Goal: Task Accomplishment & Management: Complete application form

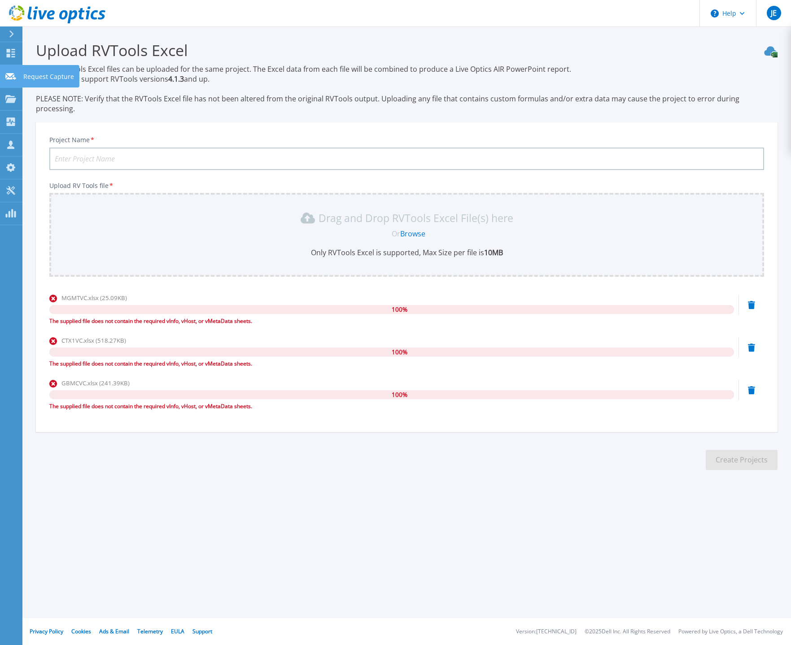
click at [48, 74] on p "Request Capture" at bounding box center [48, 76] width 51 height 23
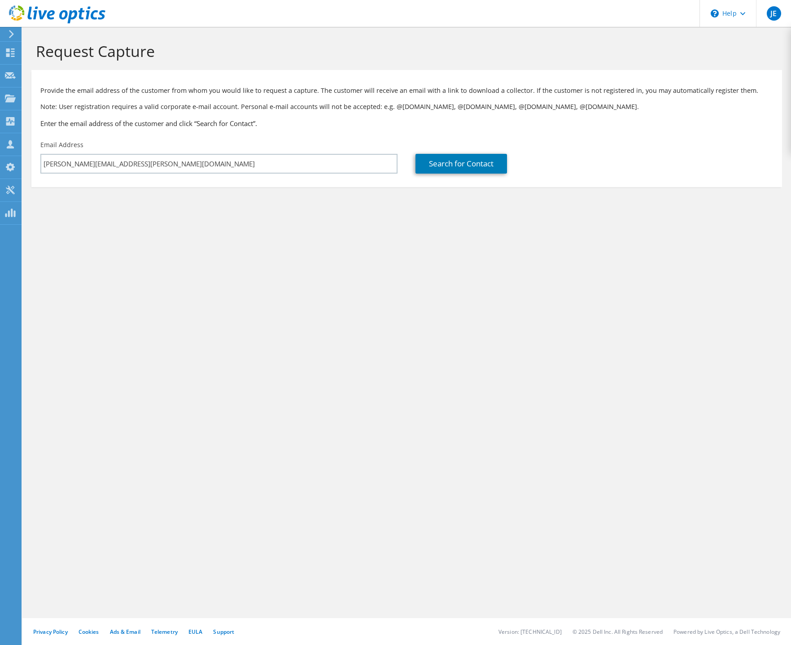
click at [349, 206] on section "Request Capture Provide the email address of the customer from whom you would l…" at bounding box center [406, 129] width 769 height 205
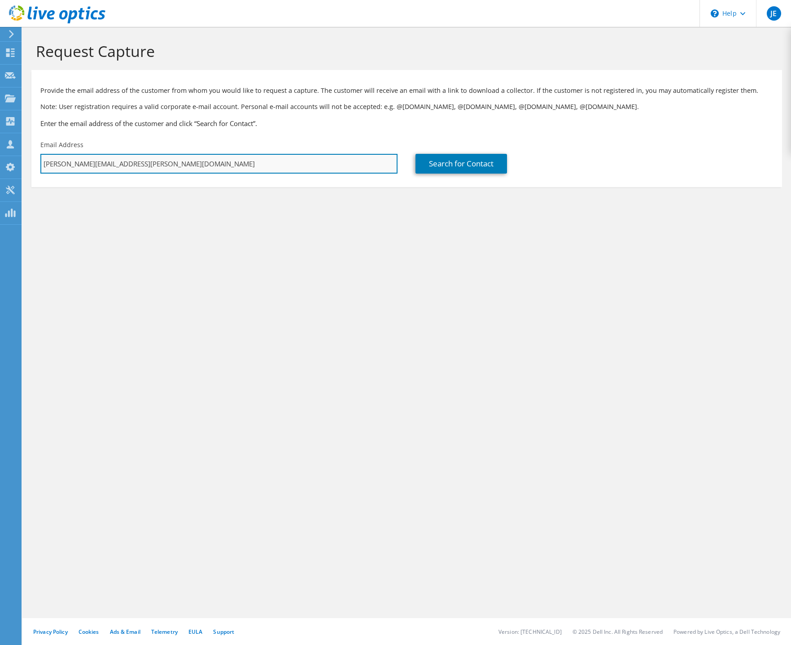
click at [187, 167] on input "[PERSON_NAME][EMAIL_ADDRESS][PERSON_NAME][DOMAIN_NAME]" at bounding box center [218, 164] width 357 height 20
drag, startPoint x: 83, startPoint y: 158, endPoint x: -155, endPoint y: 132, distance: 239.3
click at [40, 154] on input "[PERSON_NAME][EMAIL_ADDRESS][PERSON_NAME][DOMAIN_NAME]" at bounding box center [218, 164] width 357 height 20
paste input "[PERSON_NAME][EMAIL_ADDRESS][PERSON_NAME][DOMAIN_NAME]"
type input "gary.mcmichen@tidalhealth.org"
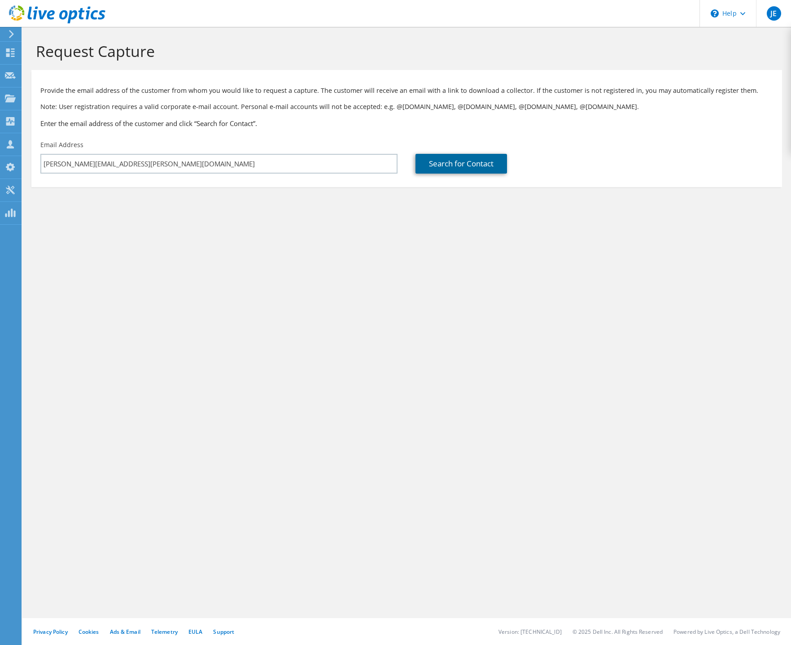
click at [499, 165] on link "Search for Contact" at bounding box center [462, 164] width 92 height 20
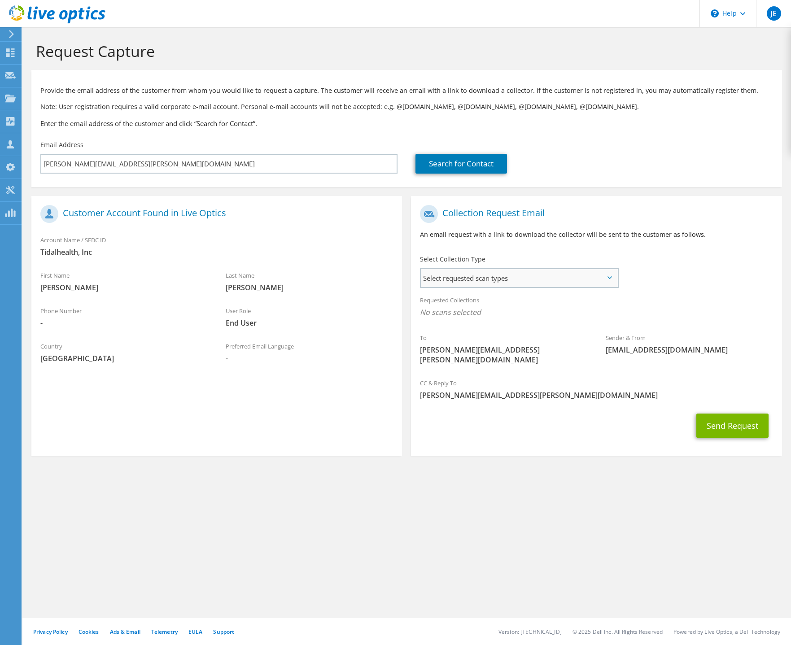
click at [544, 286] on span "Select requested scan types" at bounding box center [519, 278] width 197 height 18
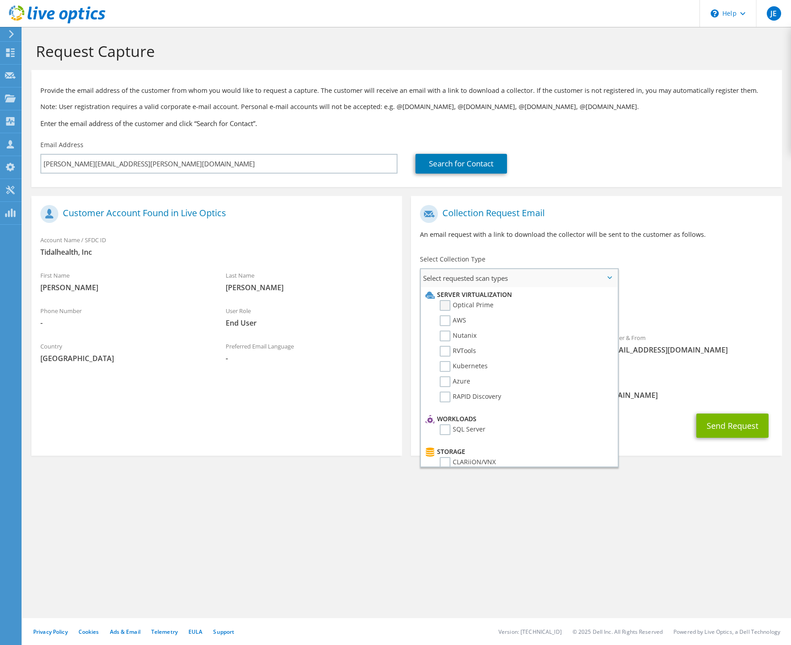
click at [456, 303] on label "Optical Prime" at bounding box center [467, 305] width 54 height 11
click at [0, 0] on input "Optical Prime" at bounding box center [0, 0] width 0 height 0
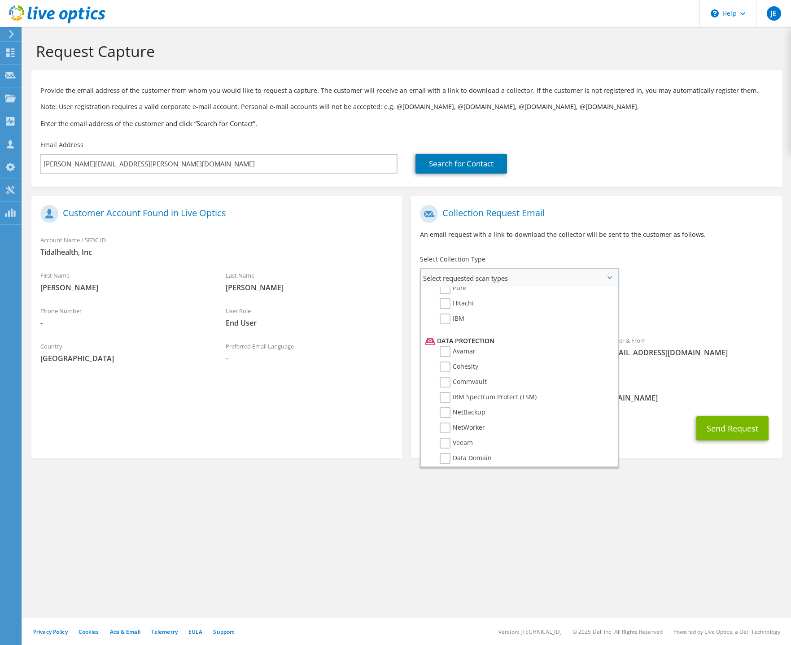
scroll to position [427, 0]
click at [686, 166] on div "Search for Contact" at bounding box center [594, 164] width 357 height 20
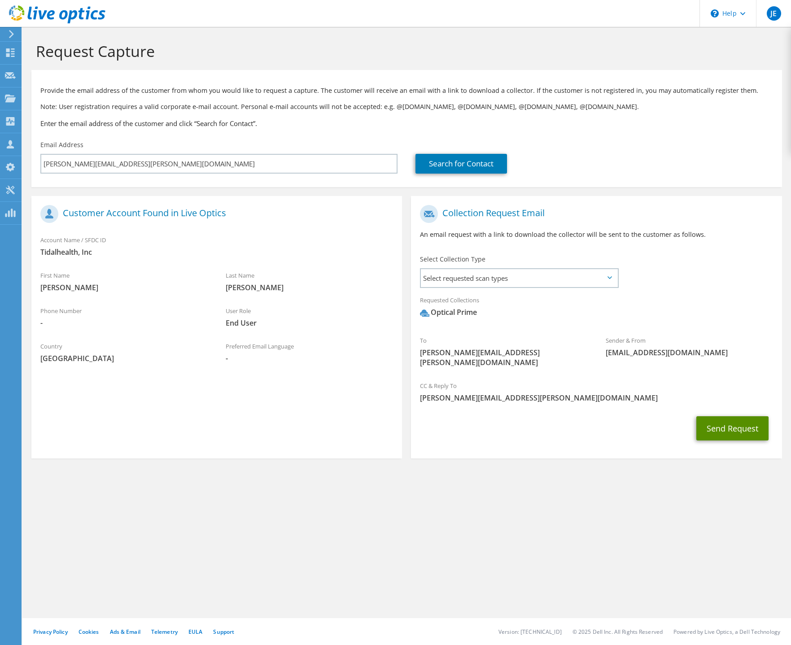
click at [704, 417] on button "Send Request" at bounding box center [733, 429] width 72 height 24
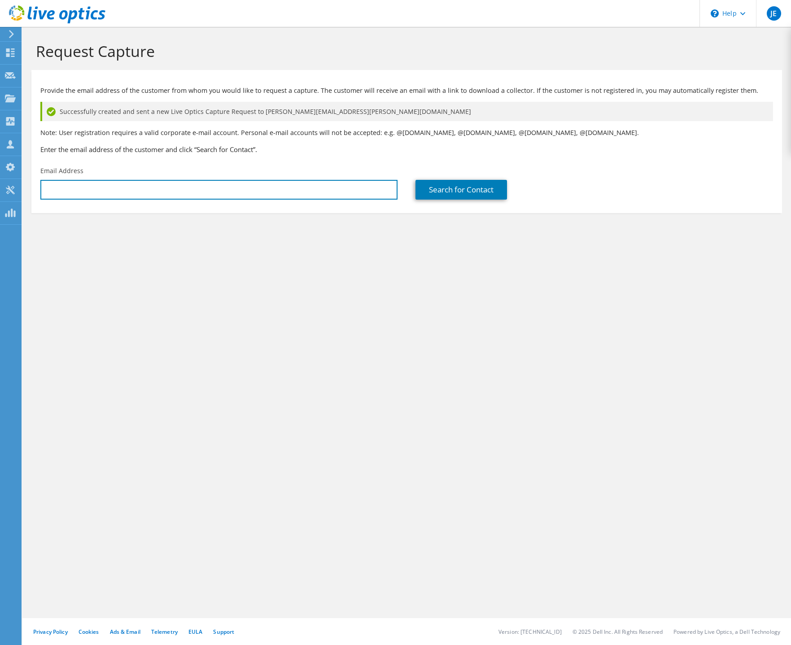
type input "[PERSON_NAME][EMAIL_ADDRESS][PERSON_NAME][DOMAIN_NAME]"
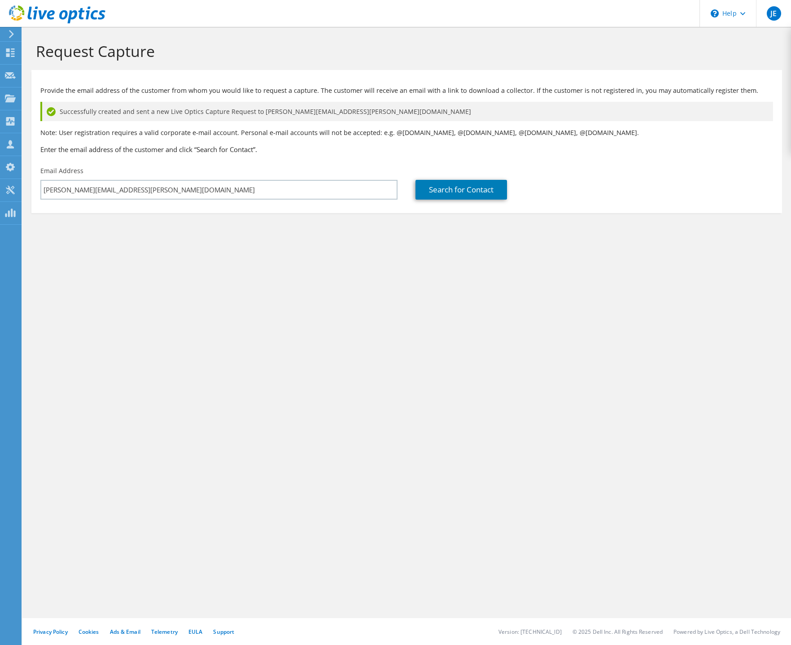
drag, startPoint x: 400, startPoint y: 61, endPoint x: 429, endPoint y: 53, distance: 29.7
click at [403, 59] on div "Request Capture" at bounding box center [407, 48] width 760 height 43
